Goal: Find contact information: Find contact information

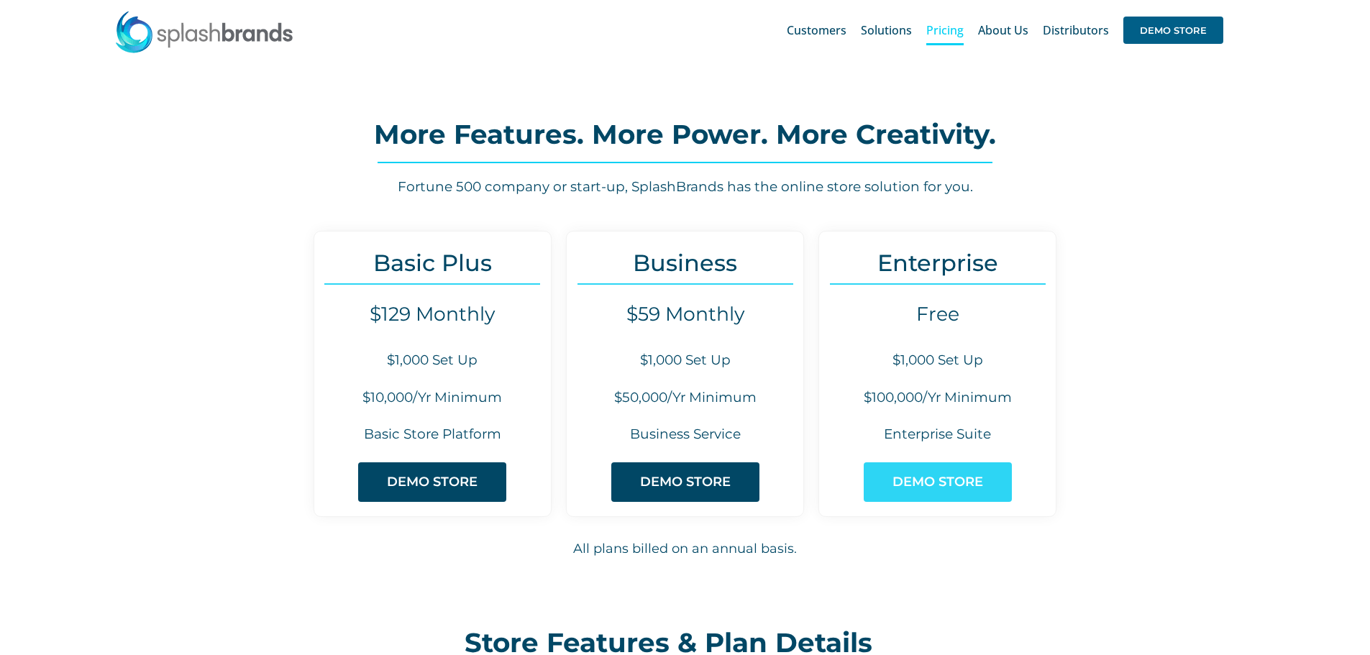
click at [979, 485] on span "DEMO STORE" at bounding box center [937, 482] width 91 height 15
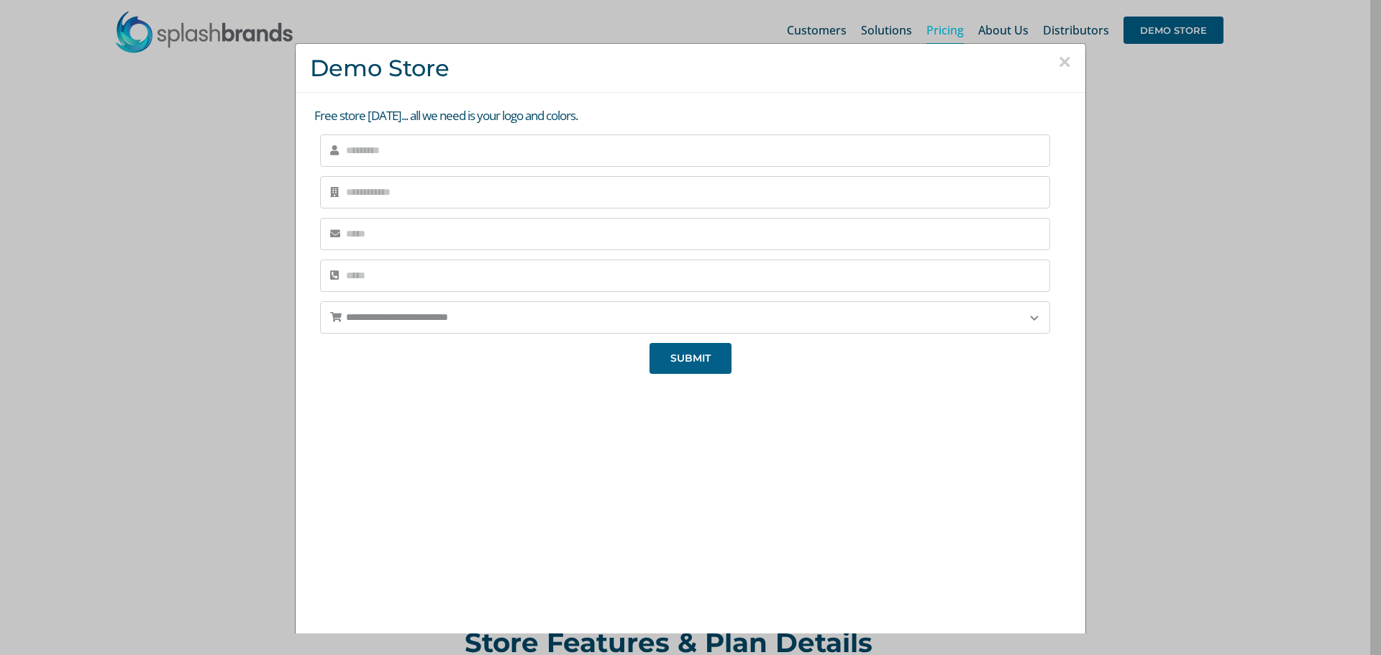
click at [1058, 69] on button "×" at bounding box center [1064, 62] width 13 height 22
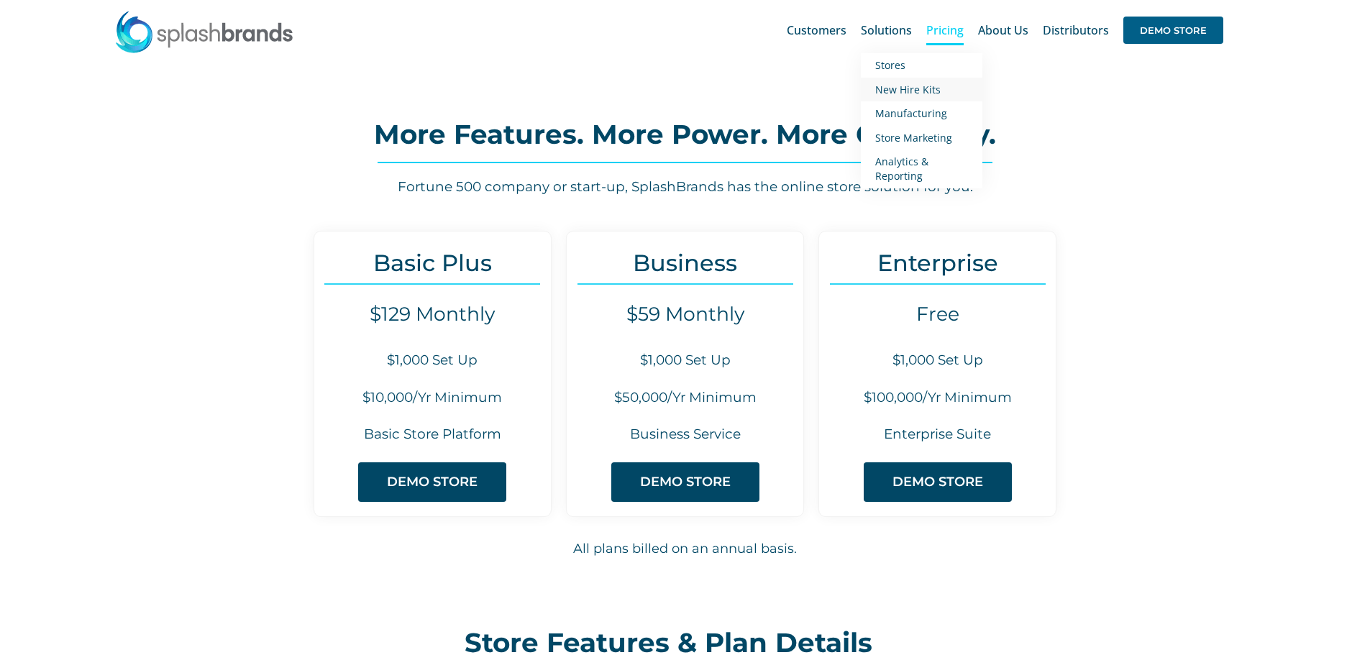
click at [905, 84] on span "New Hire Kits" at bounding box center [907, 90] width 65 height 14
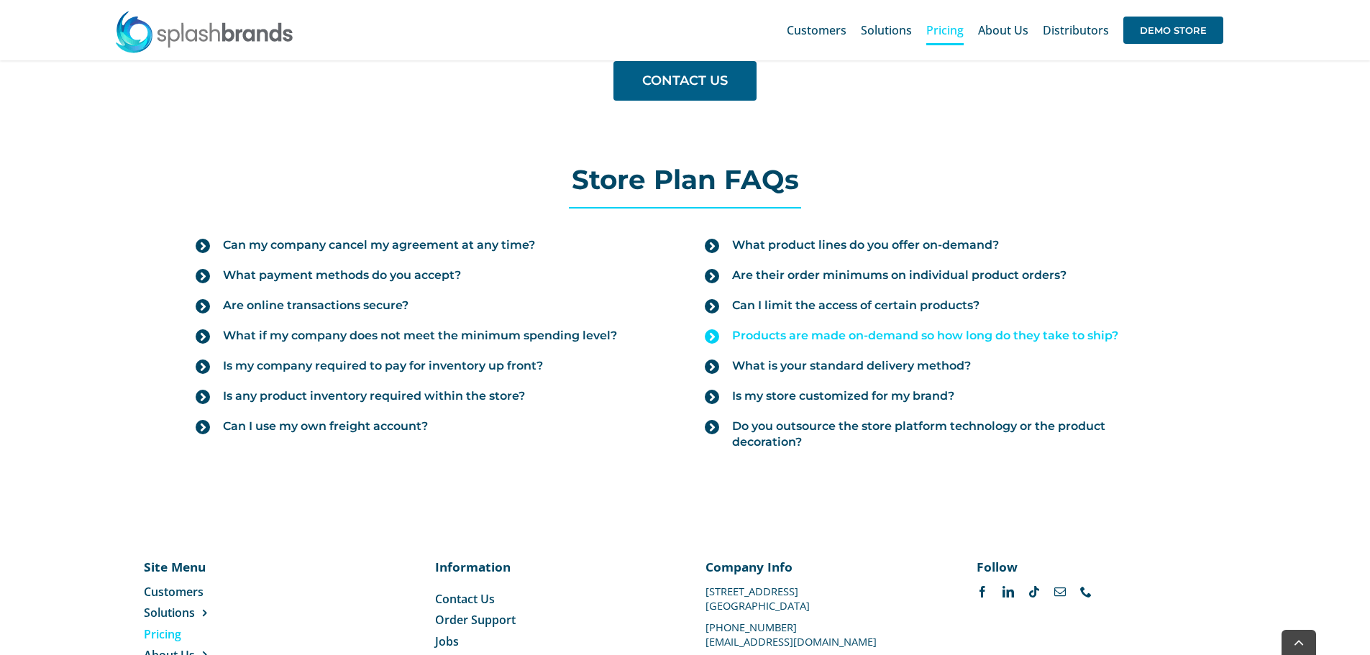
scroll to position [1621, 0]
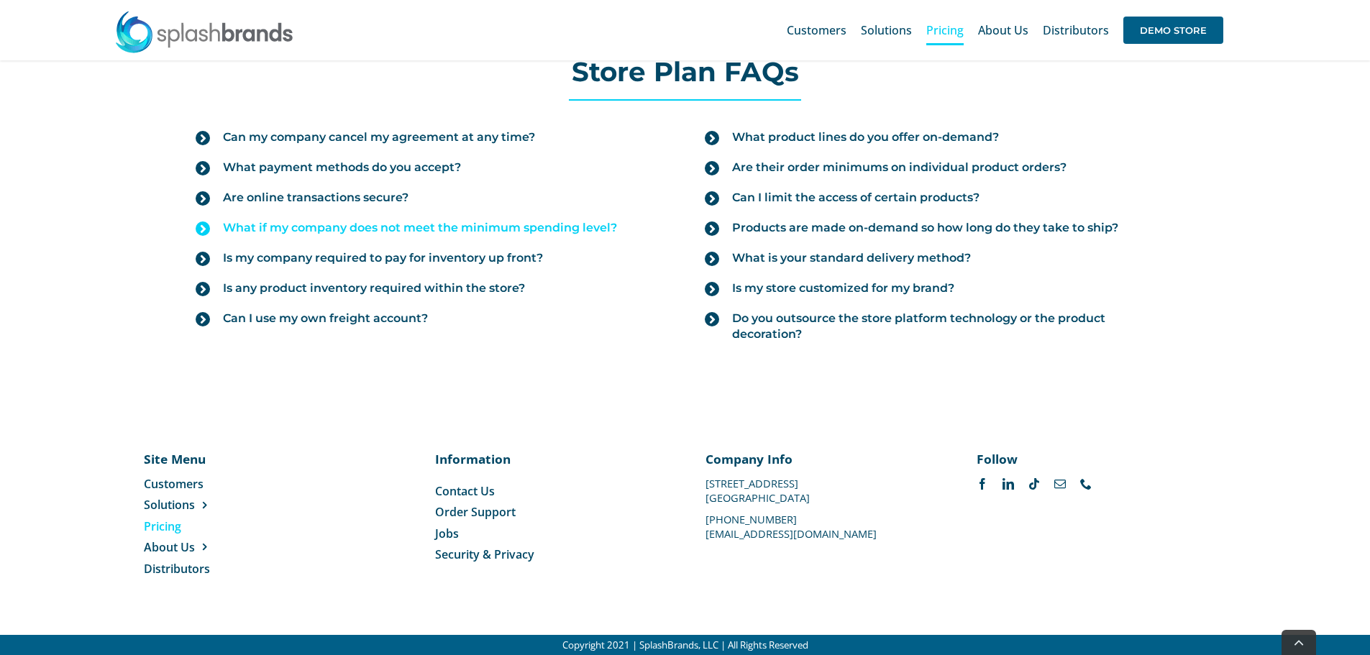
click at [452, 234] on span "What if my company does not meet the minimum spending level?" at bounding box center [420, 228] width 394 height 16
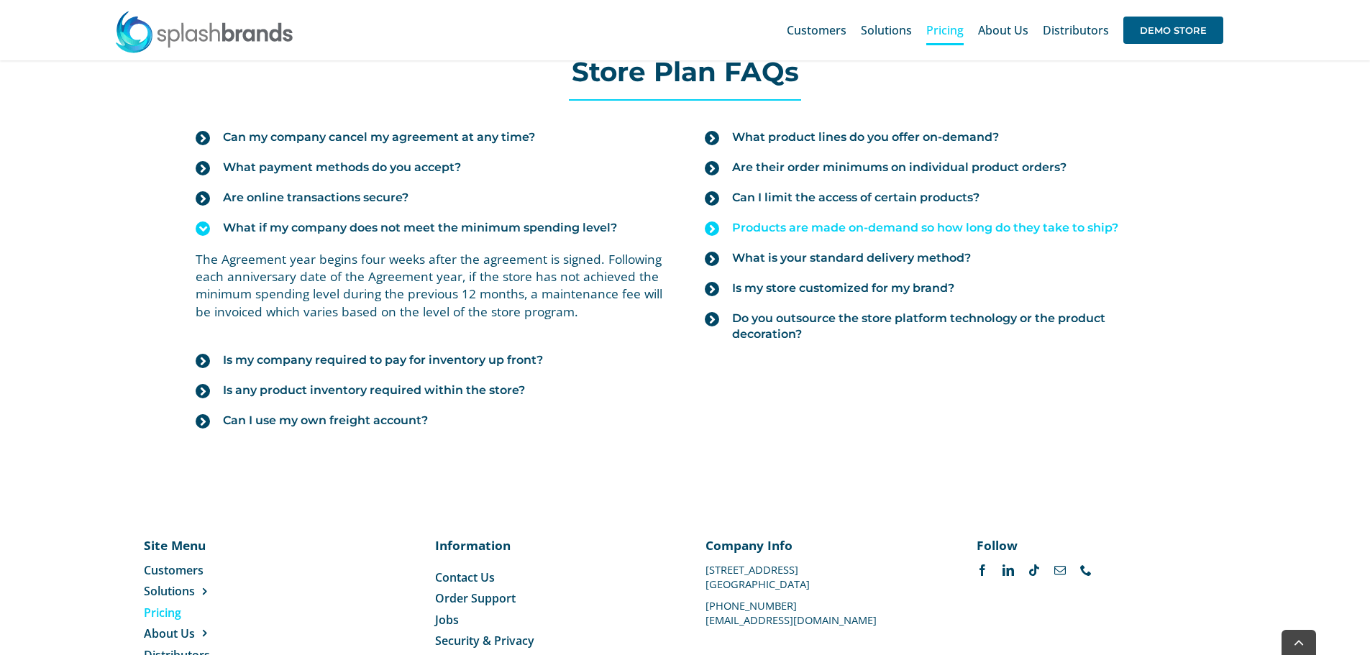
click at [805, 230] on span "Products are made on-demand so how long do they take to ship?" at bounding box center [925, 228] width 386 height 16
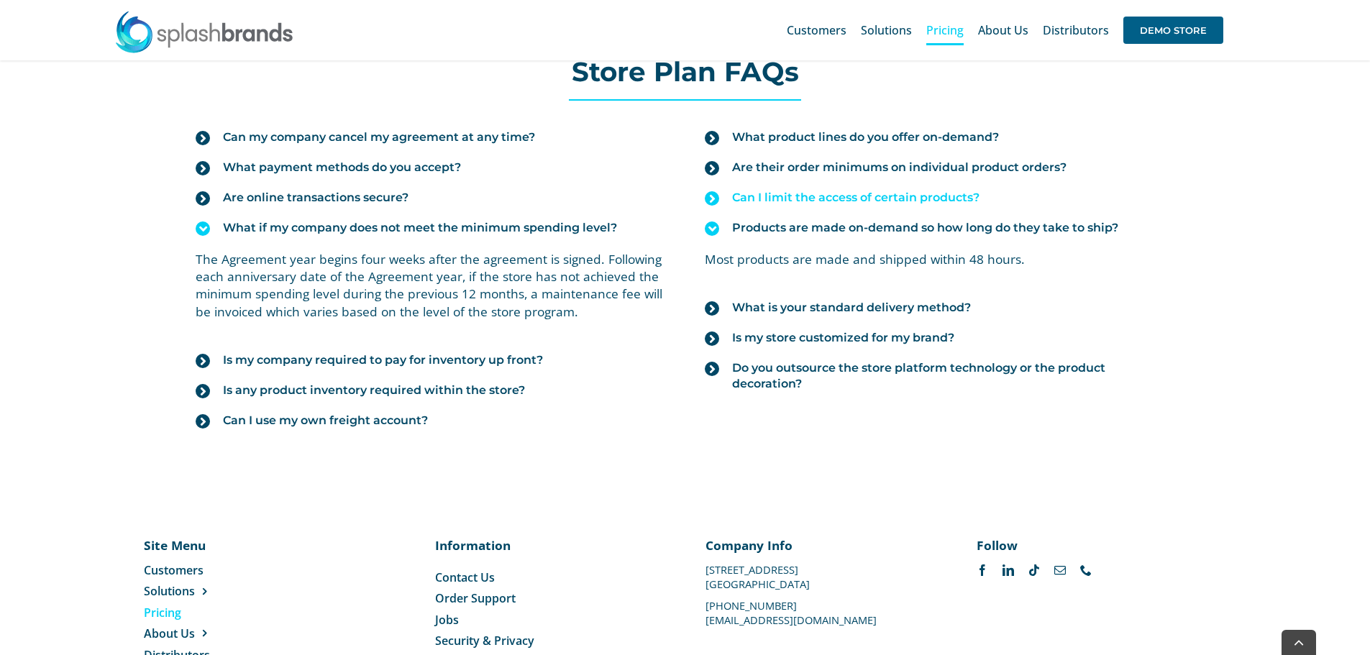
click at [867, 206] on link "Can I limit the access of certain products?" at bounding box center [939, 198] width 469 height 30
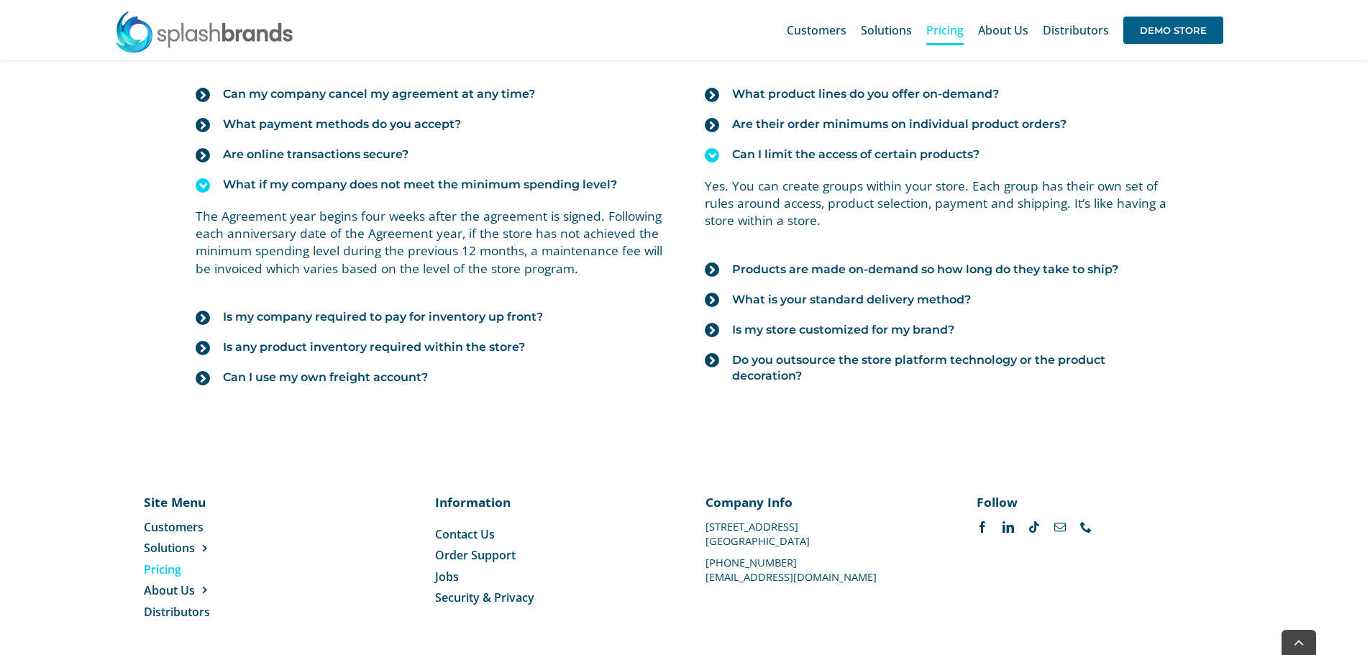
scroll to position [1707, 0]
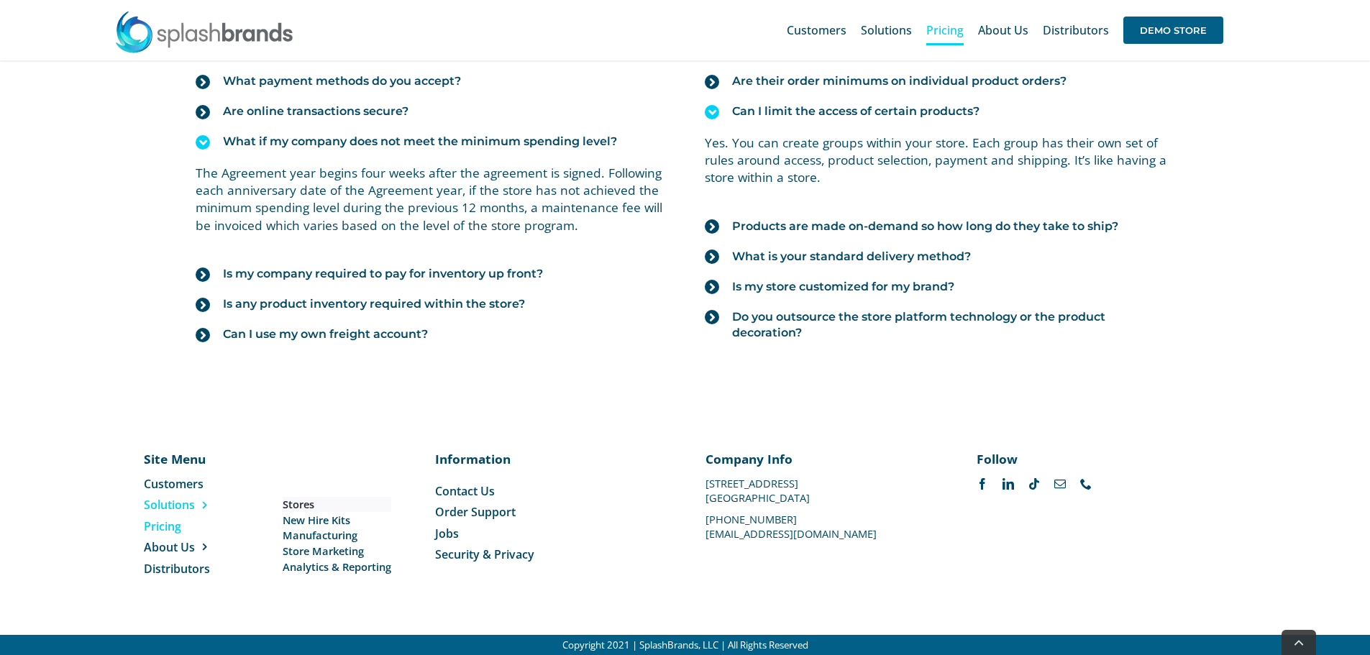
click at [306, 504] on span "Stores" at bounding box center [299, 504] width 32 height 15
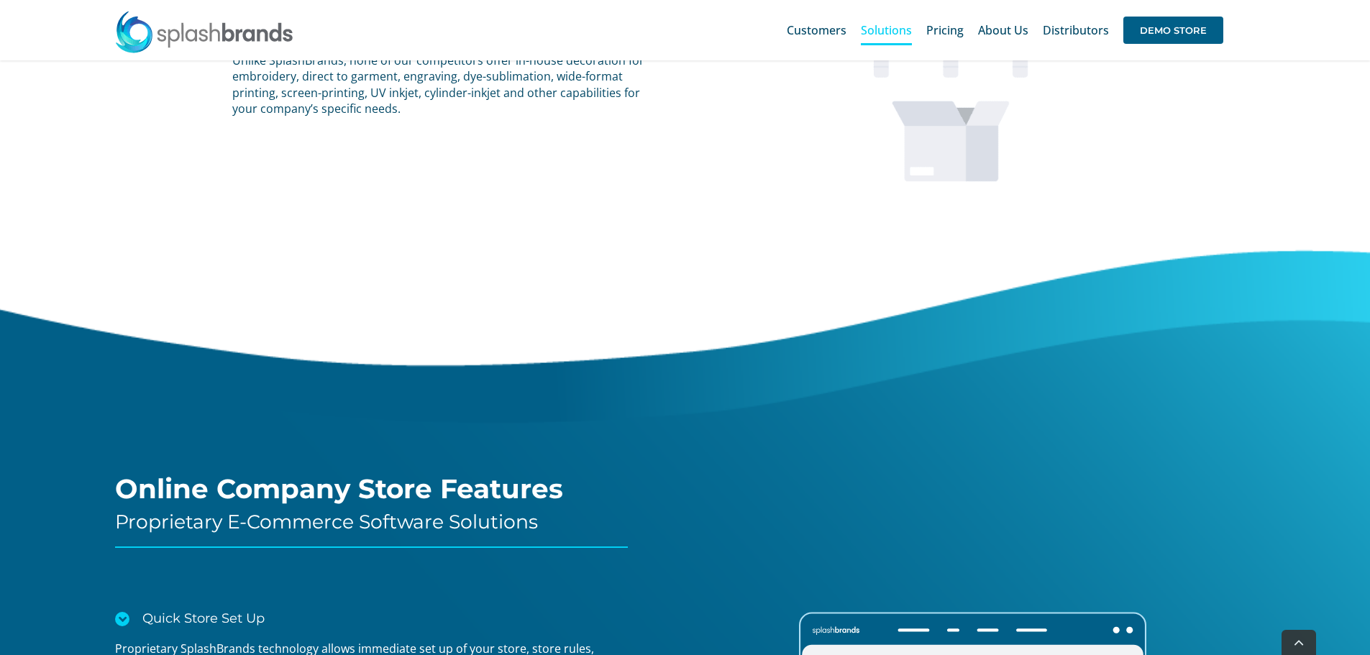
scroll to position [1654, 0]
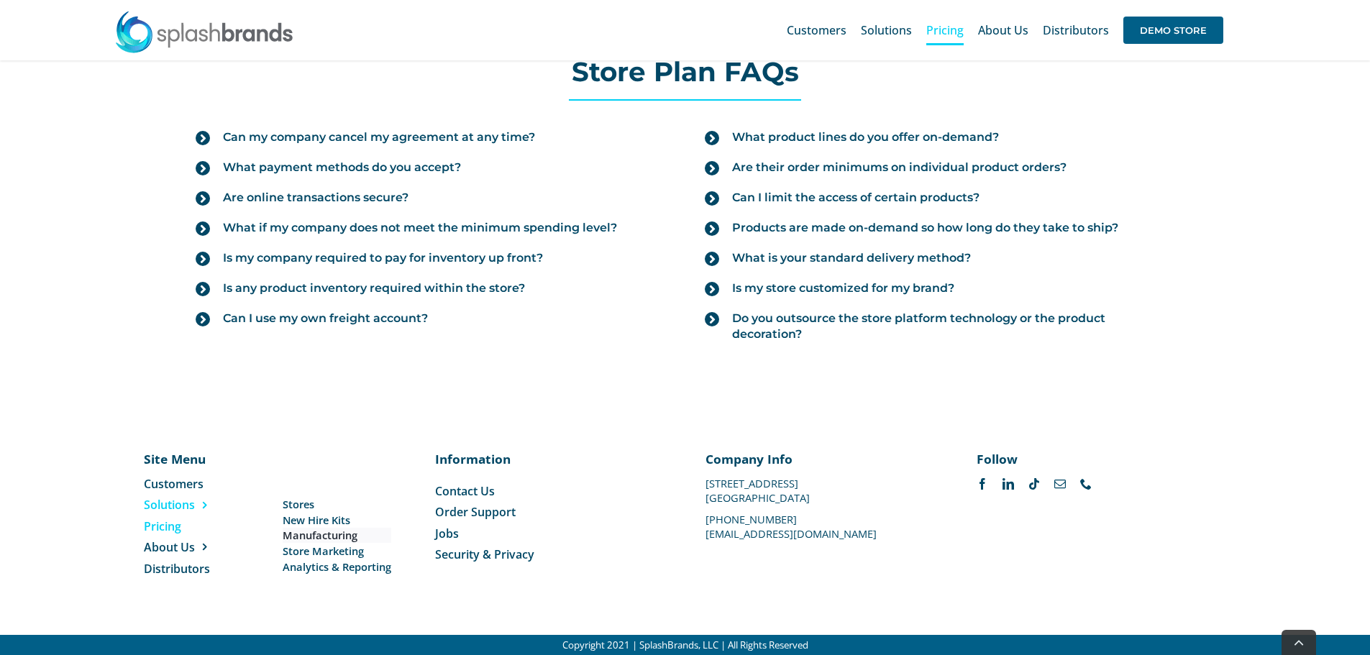
click at [313, 535] on span "Manufacturing" at bounding box center [320, 535] width 75 height 15
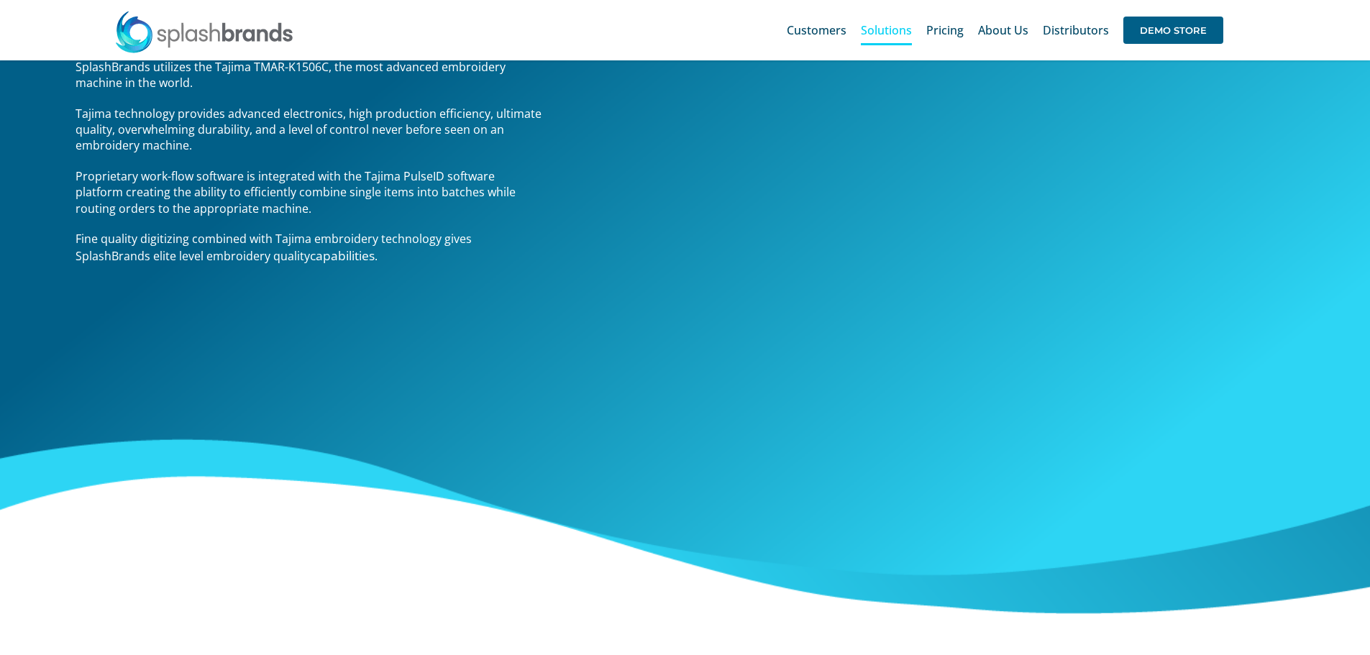
scroll to position [2533, 0]
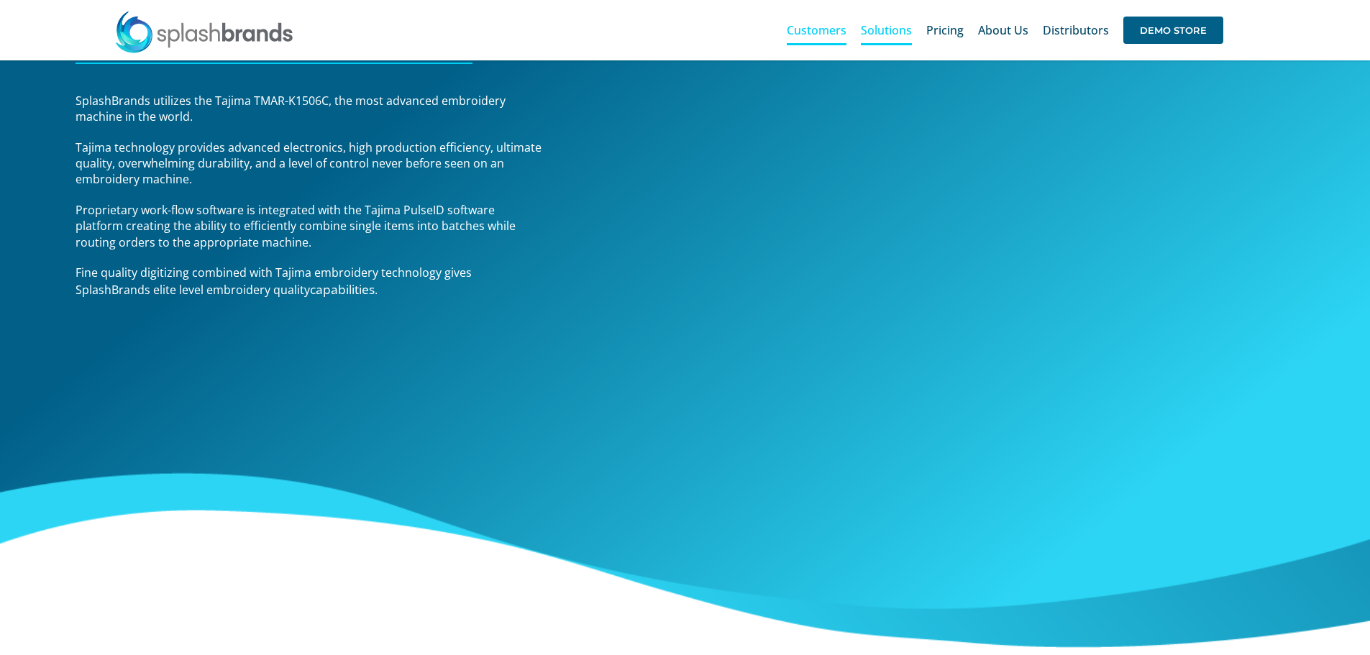
click at [824, 35] on span "Customers" at bounding box center [817, 30] width 60 height 12
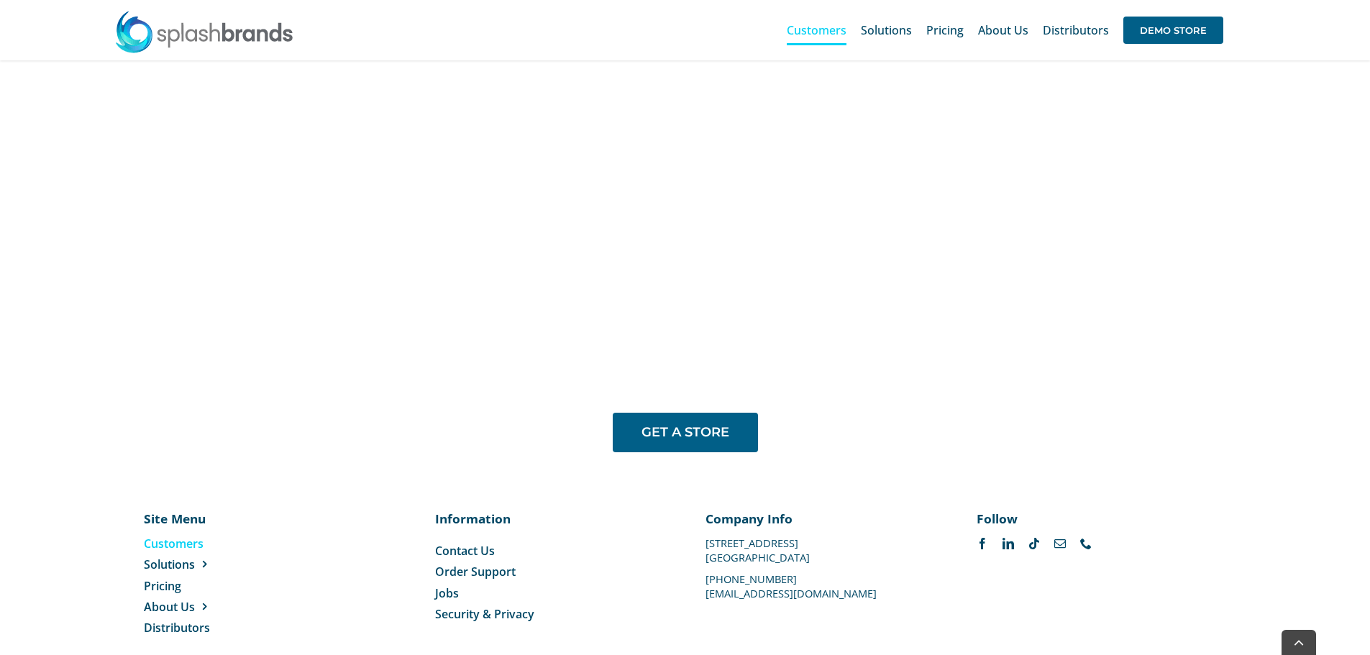
scroll to position [1200, 0]
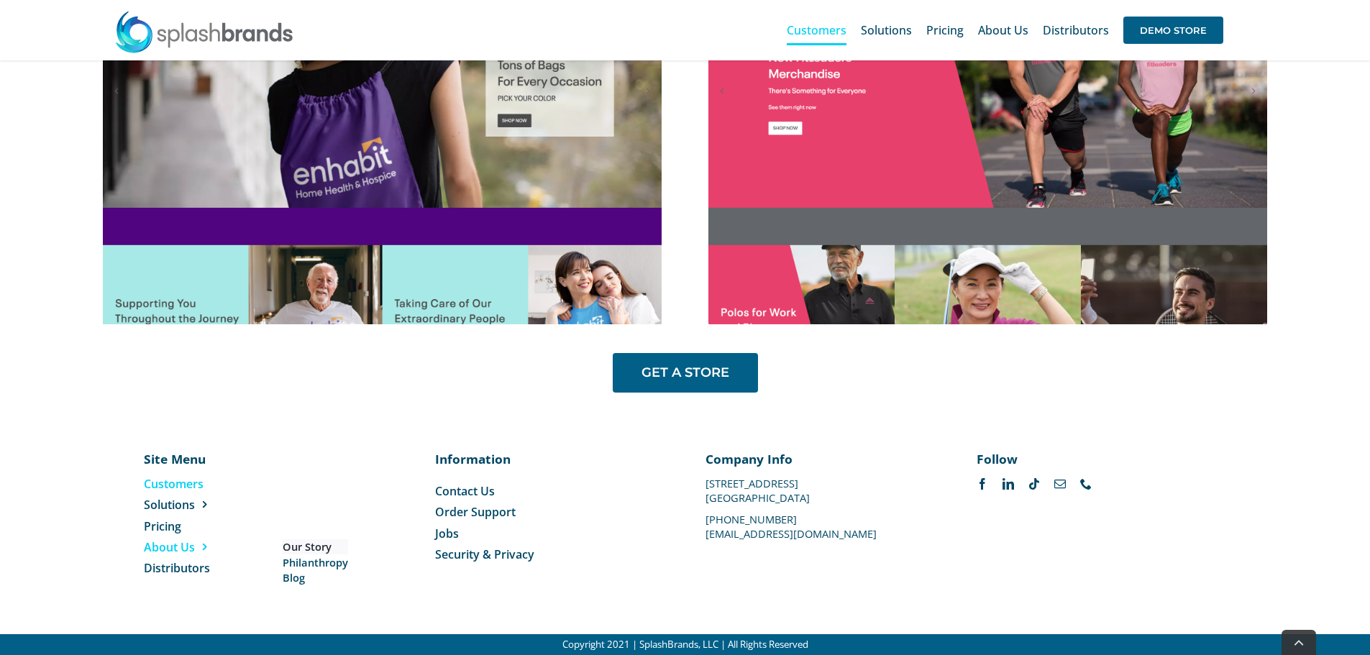
click at [295, 544] on span "Our Story" at bounding box center [307, 546] width 49 height 15
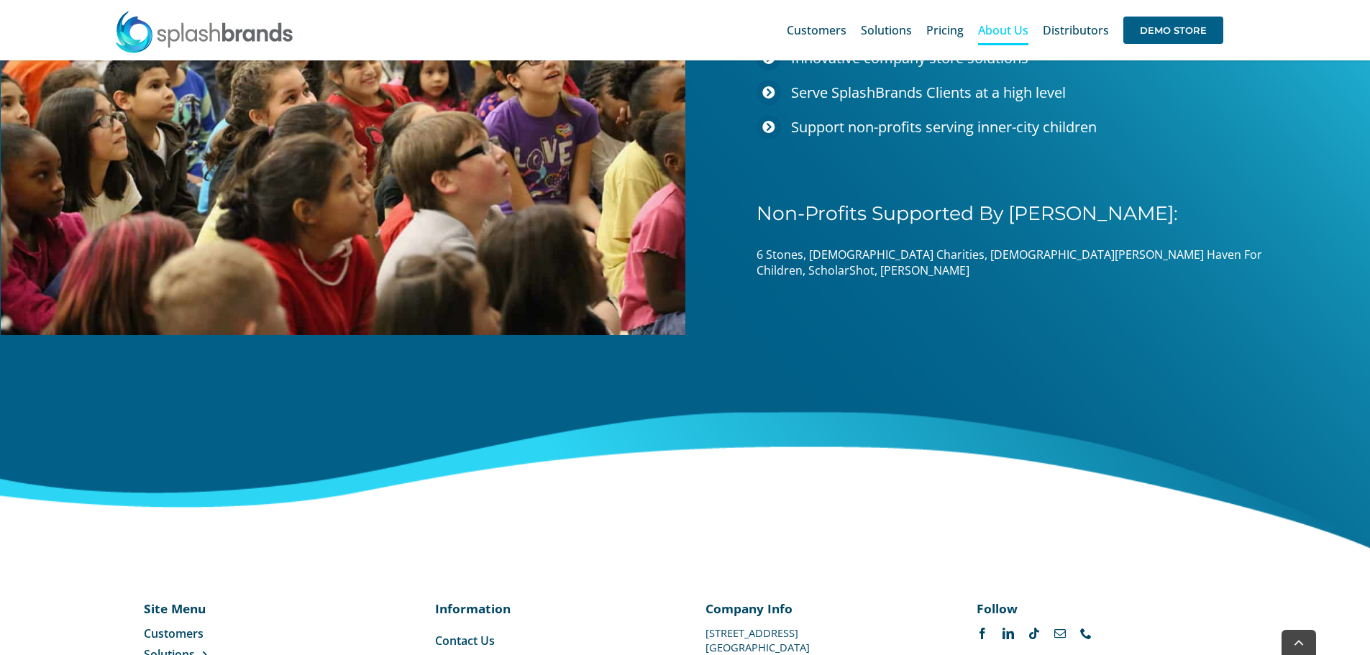
scroll to position [2251, 0]
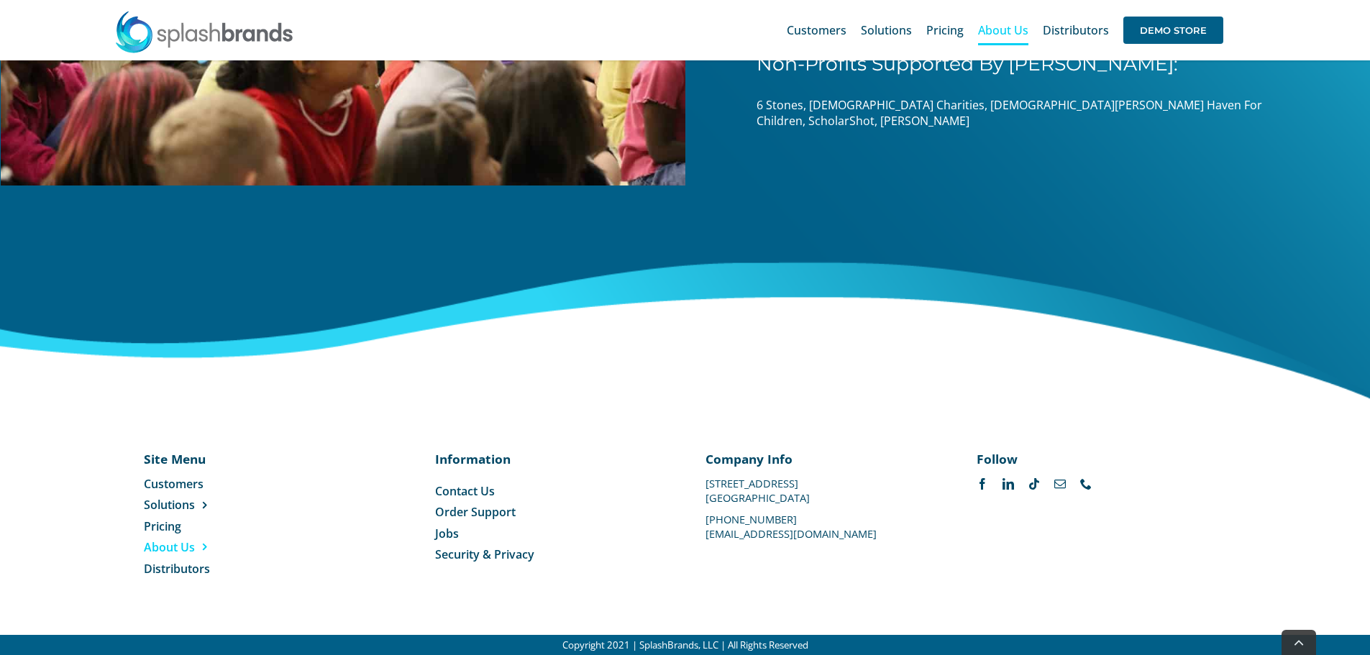
drag, startPoint x: 706, startPoint y: 483, endPoint x: 810, endPoint y: 500, distance: 105.1
click at [810, 500] on div "Company Info [STREET_ADDRESS] [PHONE_NUMBER] [EMAIL_ADDRESS][DOMAIN_NAME]" at bounding box center [819, 494] width 229 height 88
click at [802, 498] on p "[GEOGRAPHIC_DATA]" at bounding box center [819, 498] width 229 height 0
drag, startPoint x: 706, startPoint y: 482, endPoint x: 805, endPoint y: 498, distance: 99.8
click at [805, 498] on div "Company Info [STREET_ADDRESS] [PHONE_NUMBER] [EMAIL_ADDRESS][DOMAIN_NAME]" at bounding box center [819, 494] width 229 height 88
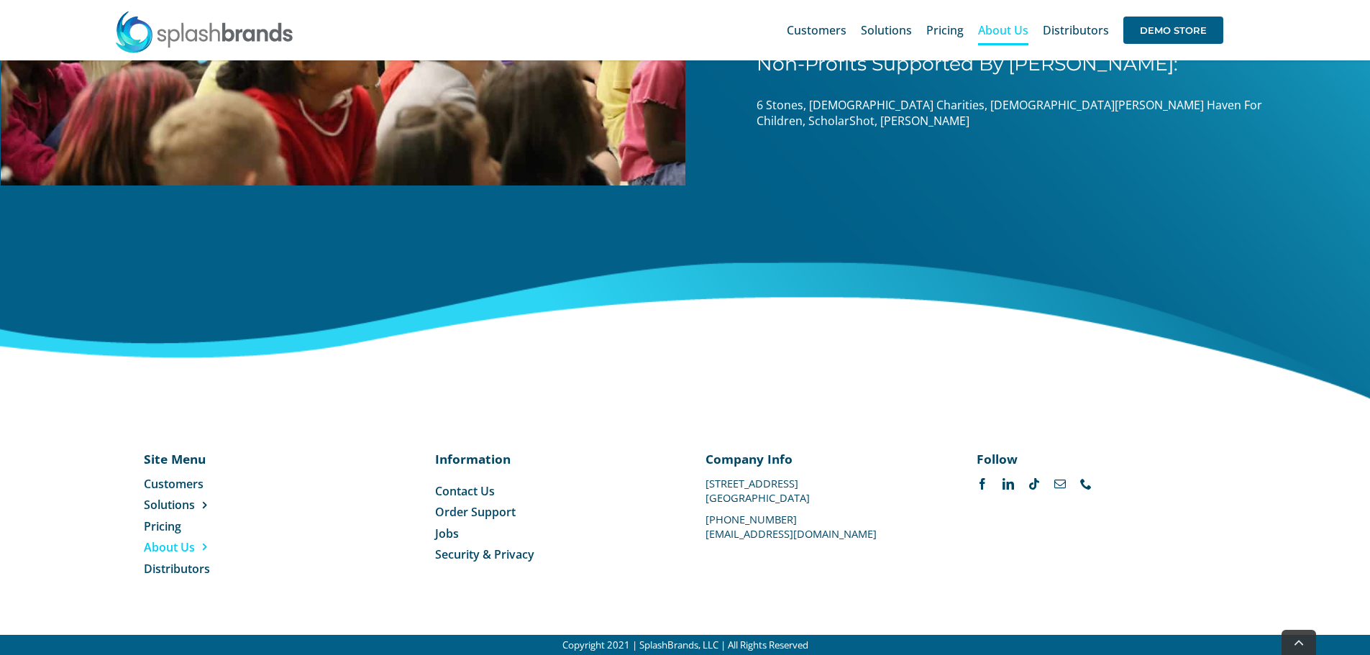
copy div "[STREET_ADDRESS]"
